Goal: Transaction & Acquisition: Download file/media

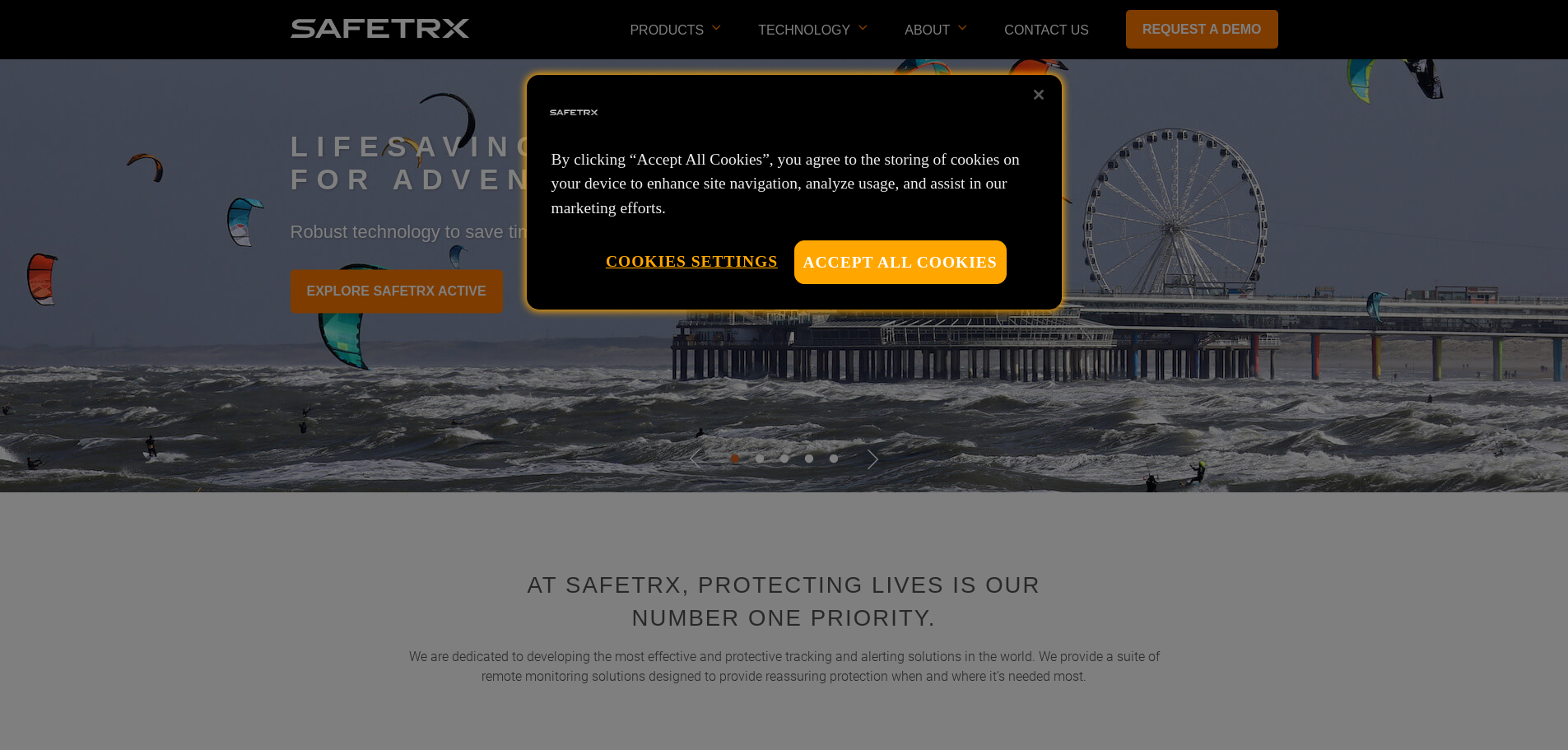
scroll to position [164, 0]
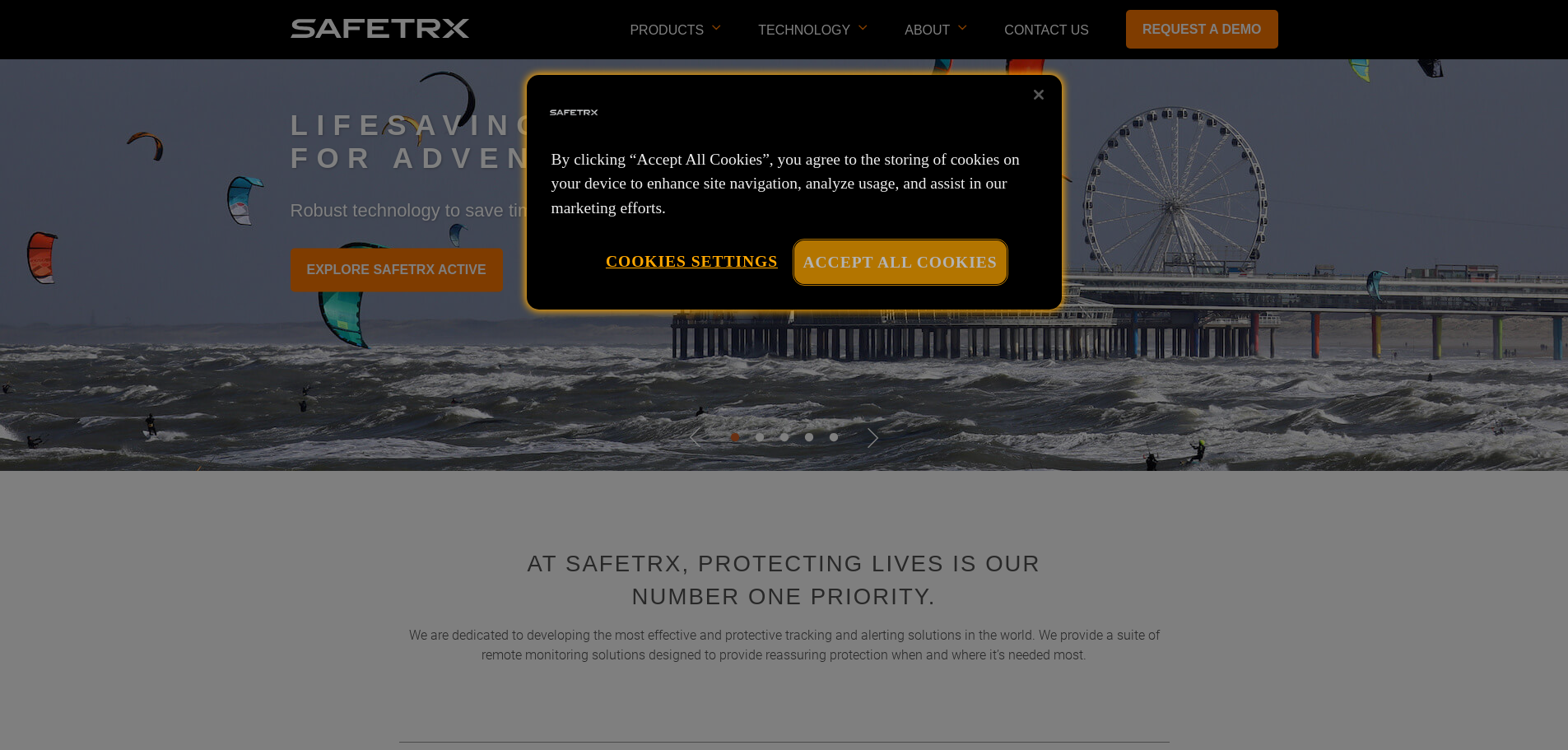
click at [897, 262] on button "Accept All Cookies" at bounding box center [901, 262] width 212 height 44
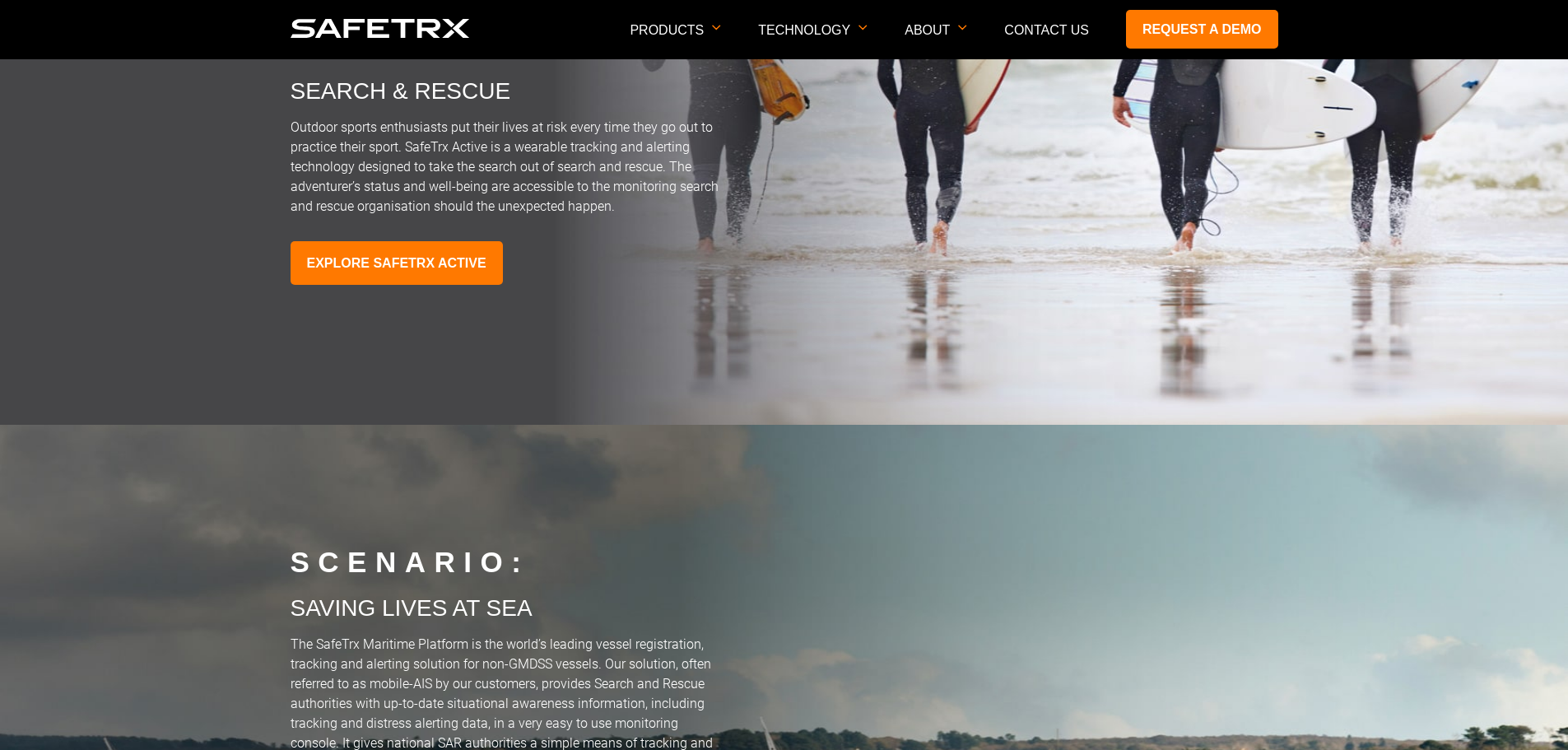
scroll to position [4528, 0]
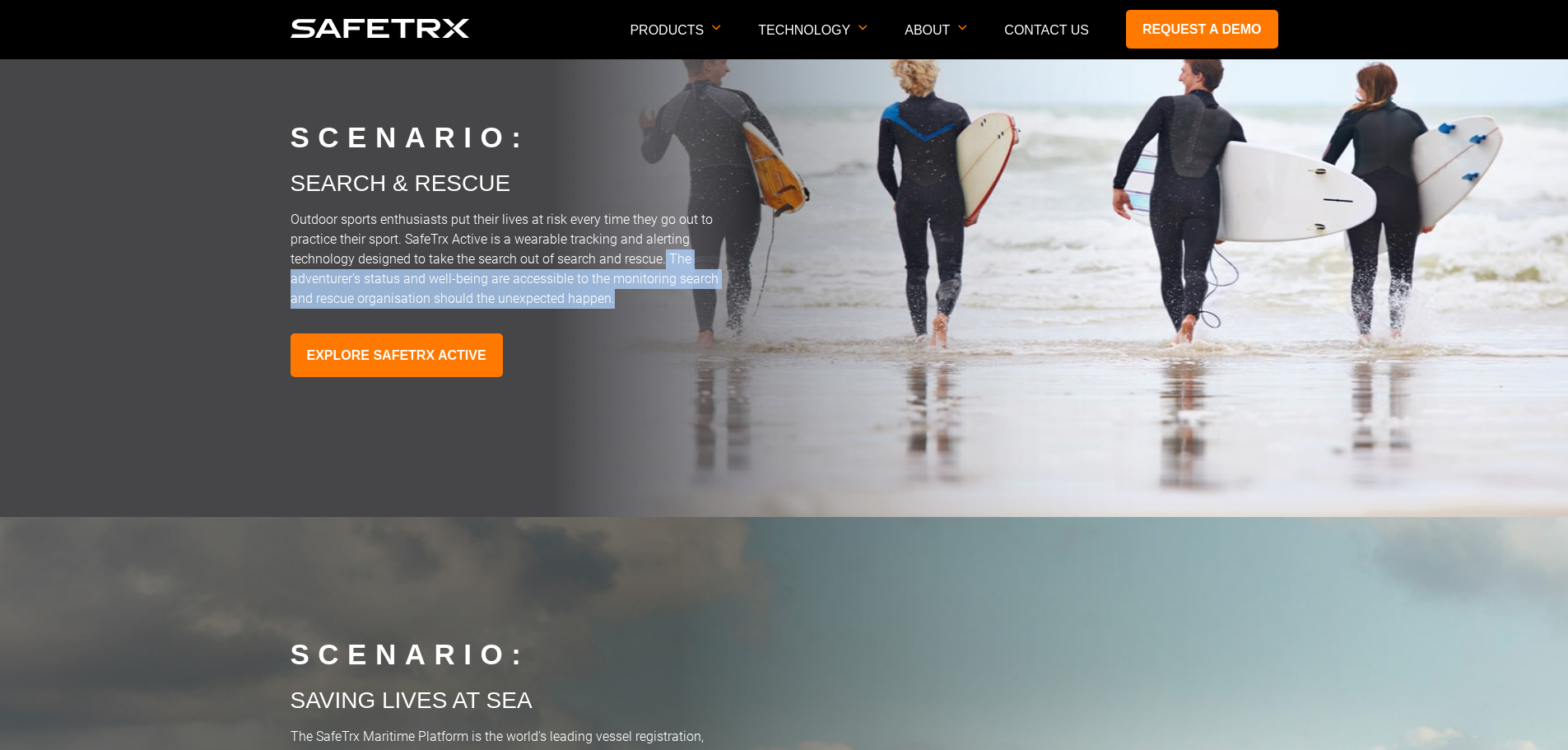
drag, startPoint x: 665, startPoint y: 259, endPoint x: 685, endPoint y: 300, distance: 45.6
click at [685, 300] on p "Outdoor sports enthusiasts put their lives at risk every time they go out to pr…" at bounding box center [508, 260] width 435 height 99
click at [287, 177] on img at bounding box center [784, 229] width 1568 height 576
click at [287, 186] on img at bounding box center [784, 229] width 1568 height 576
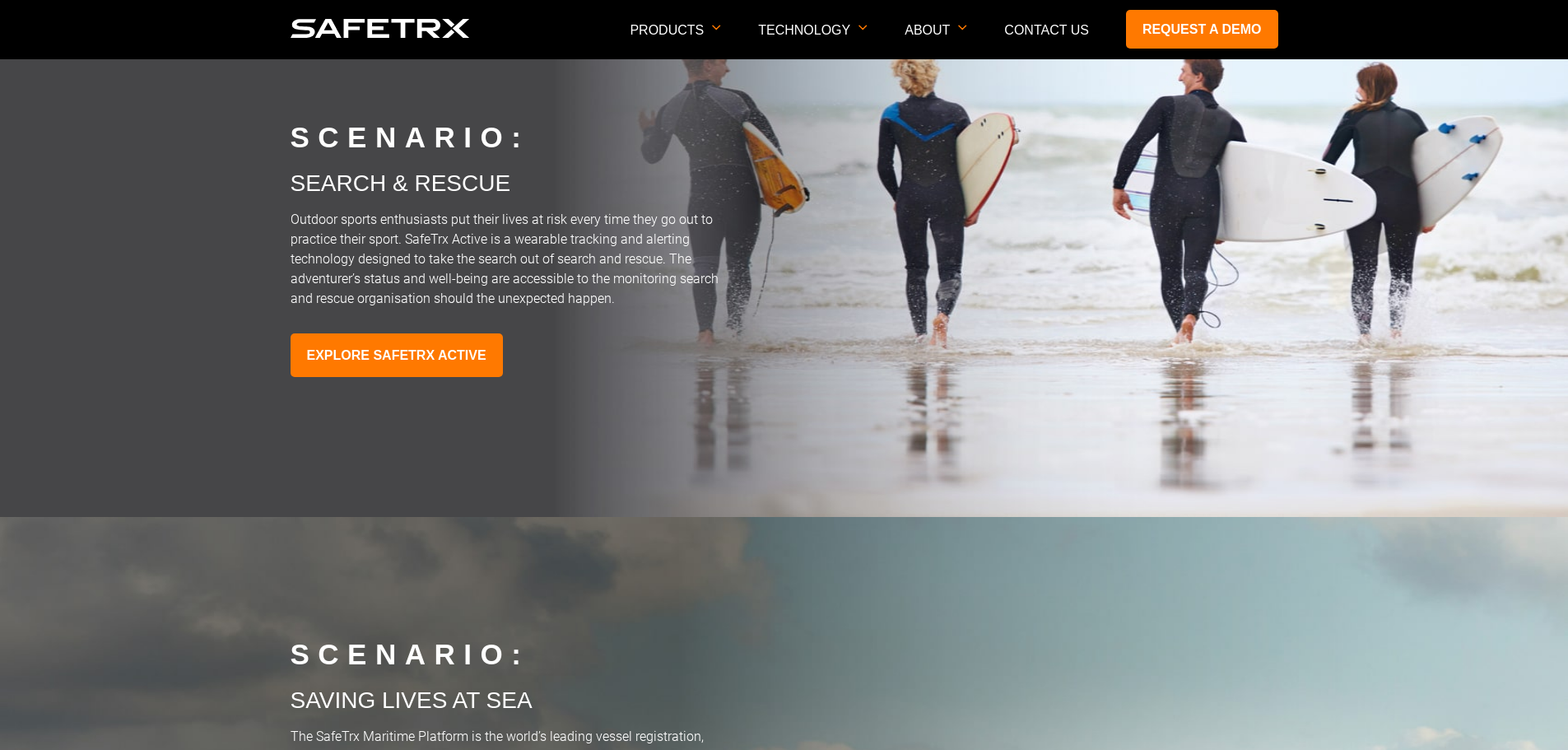
click at [322, 196] on p "Search & Rescue" at bounding box center [785, 183] width 988 height 26
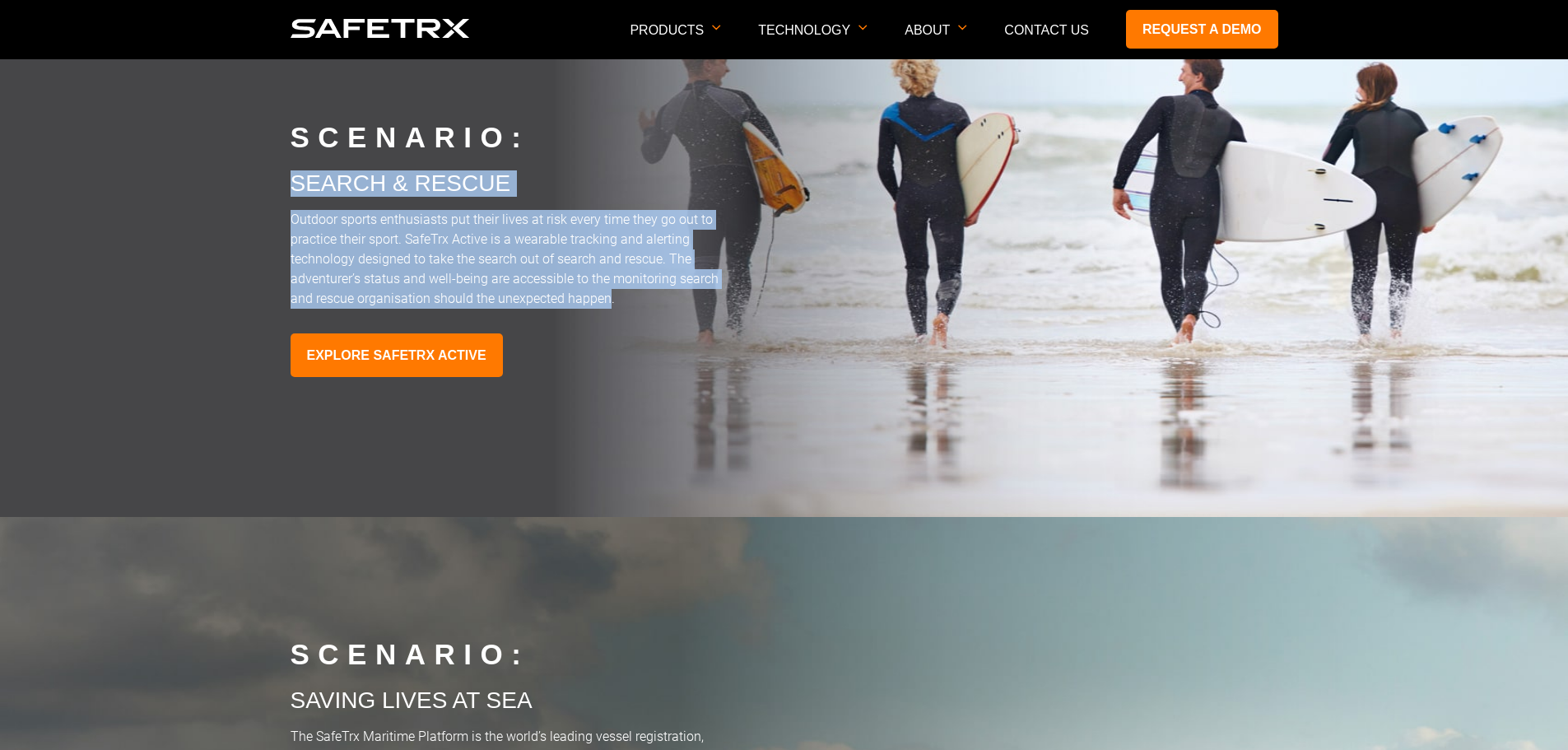
drag, startPoint x: 293, startPoint y: 185, endPoint x: 568, endPoint y: 285, distance: 292.6
click at [607, 302] on div "Scenario: Search & Rescue Outdoor sports enthusiasts put their lives at risk ev…" at bounding box center [785, 229] width 988 height 273
click at [646, 298] on p "Outdoor sports enthusiasts put their lives at risk every time they go out to pr…" at bounding box center [508, 260] width 435 height 99
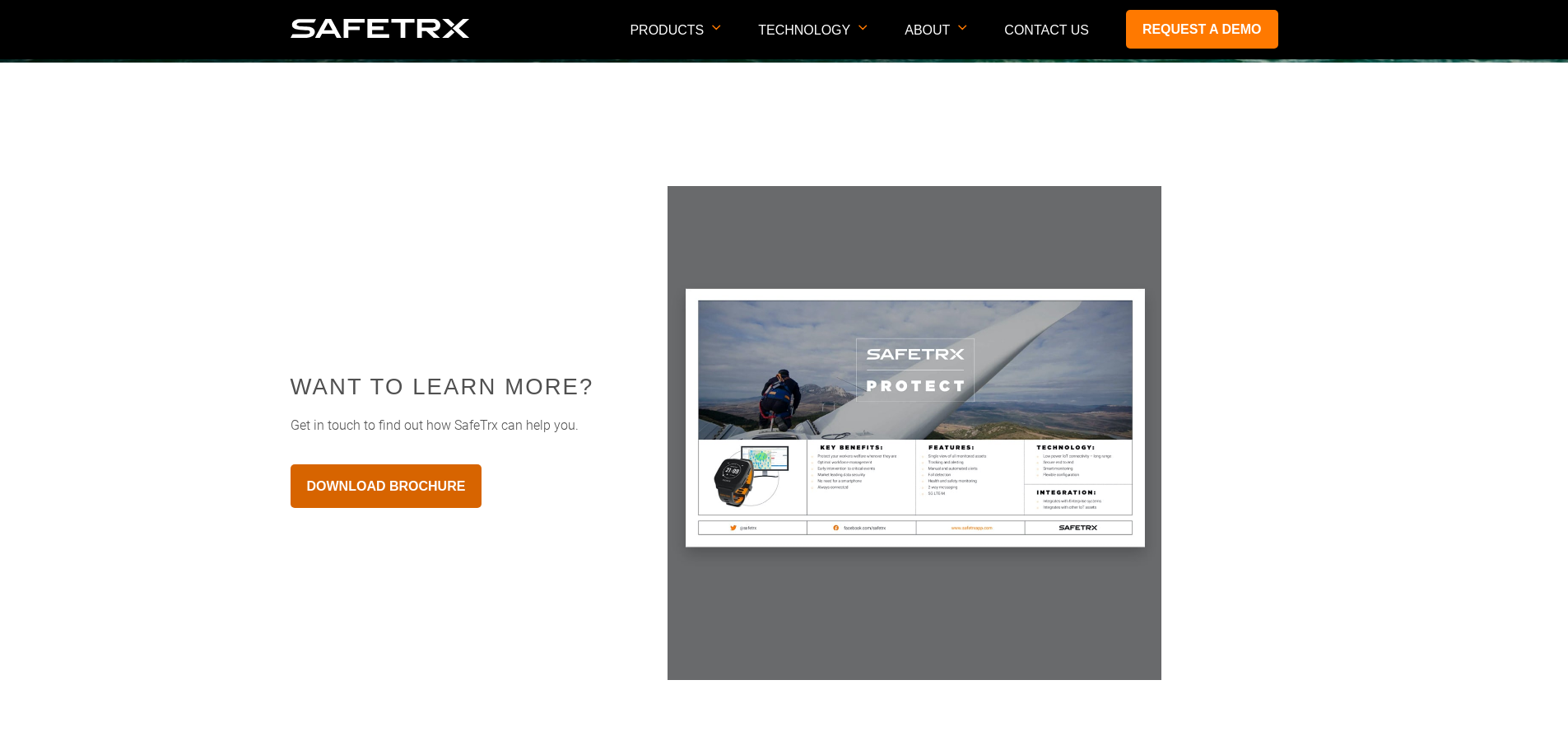
scroll to position [5598, 0]
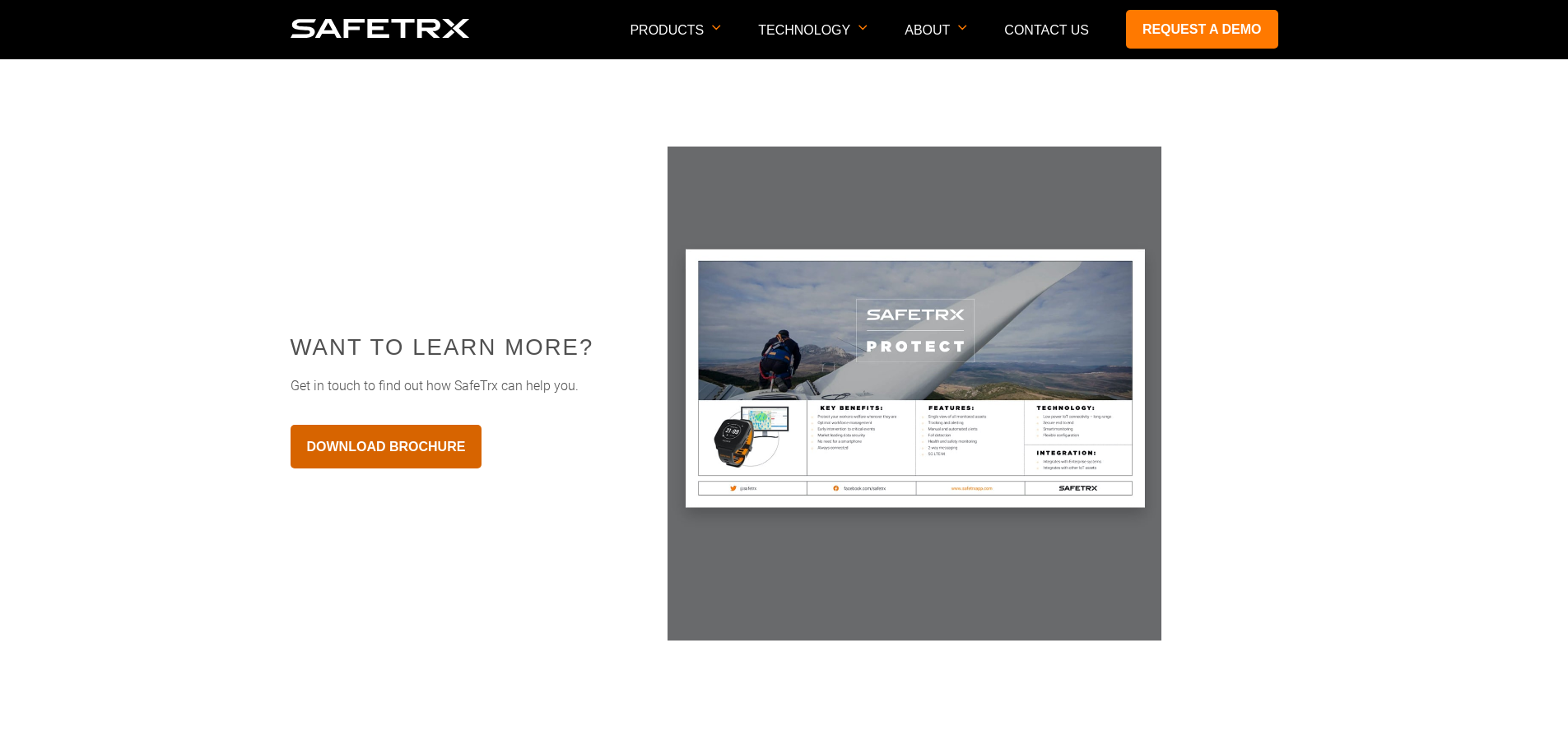
click at [400, 447] on link "Download Brochure" at bounding box center [386, 446] width 192 height 44
